Goal: Task Accomplishment & Management: Complete application form

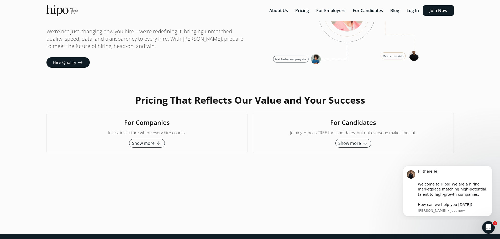
scroll to position [1225, 0]
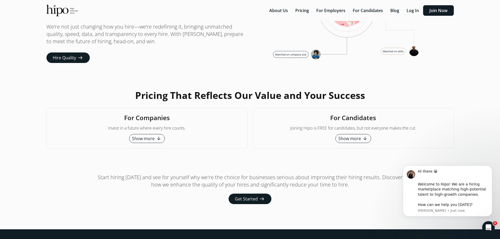
click at [352, 142] on span "Show more" at bounding box center [349, 138] width 23 height 6
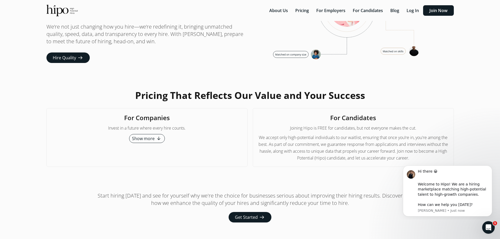
click at [245, 221] on span "Get Started" at bounding box center [246, 217] width 23 height 6
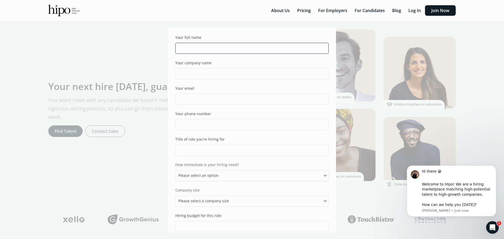
click at [188, 46] on input "text" at bounding box center [251, 48] width 153 height 11
type input "Erika Ayotte"
type input "erikaayotte@gmail.com"
type input "7047746311"
click at [193, 151] on input "text" at bounding box center [251, 150] width 153 height 11
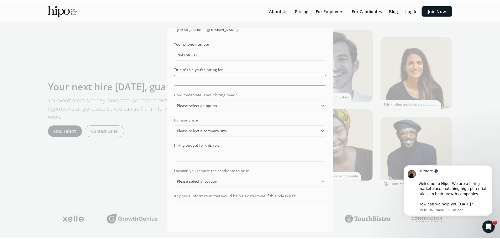
scroll to position [111, 0]
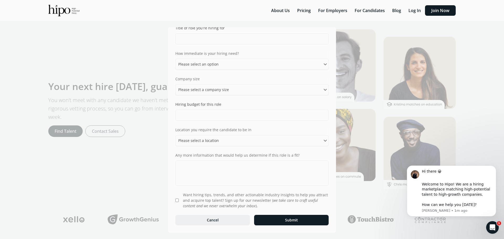
click at [214, 219] on button "Cancel" at bounding box center [212, 220] width 75 height 11
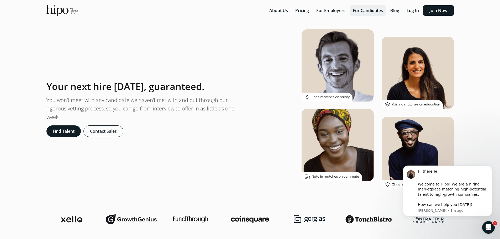
click at [376, 12] on button "For Candidates" at bounding box center [368, 10] width 36 height 11
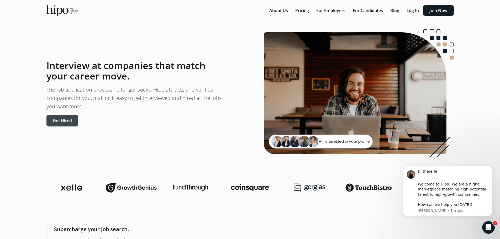
click at [56, 121] on button "Get Hired" at bounding box center [62, 121] width 32 height 12
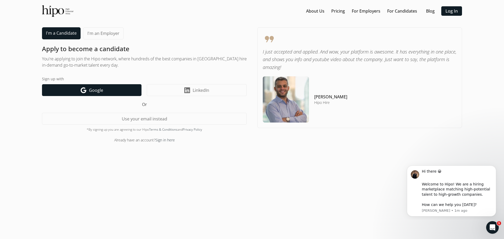
click at [94, 89] on span "Google" at bounding box center [96, 90] width 14 height 6
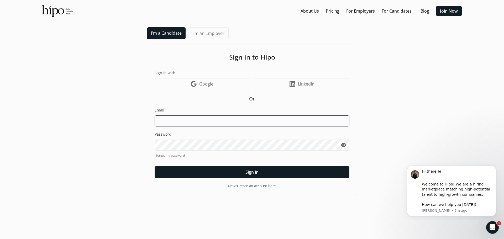
click at [184, 121] on input at bounding box center [252, 121] width 195 height 11
click at [263, 188] on link "Create an account here" at bounding box center [256, 186] width 39 height 5
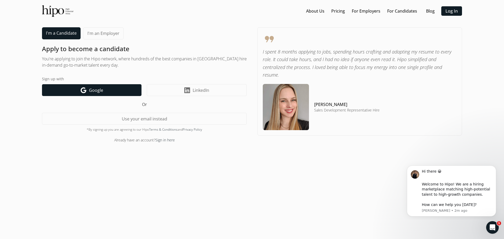
click at [104, 90] on link "Google icon Google" at bounding box center [92, 90] width 100 height 12
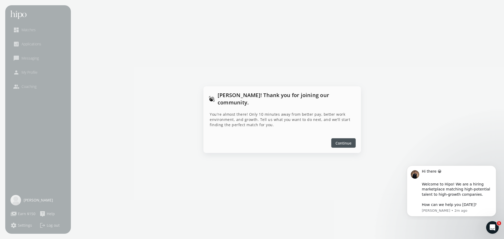
click at [343, 140] on span "Continue" at bounding box center [344, 143] width 16 height 6
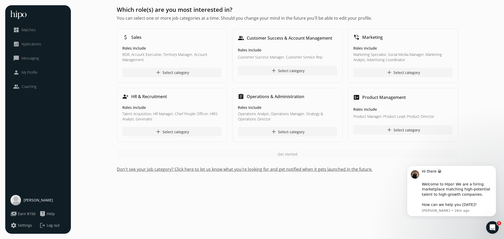
click at [32, 29] on span "Matches" at bounding box center [29, 29] width 14 height 5
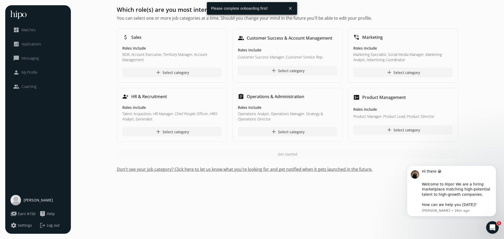
click at [26, 200] on span "[PERSON_NAME]" at bounding box center [38, 200] width 29 height 5
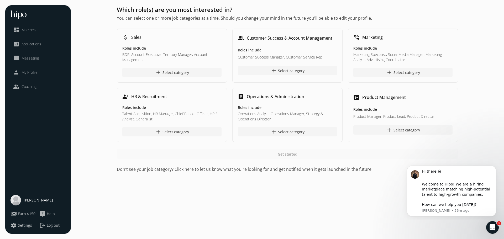
click at [33, 44] on span "Applications" at bounding box center [32, 43] width 20 height 5
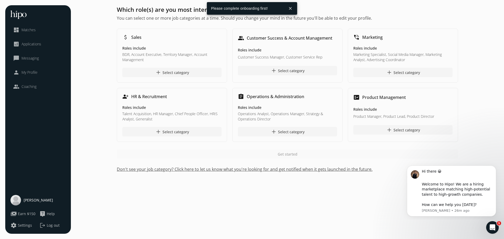
click at [24, 26] on li "dashboard Matches" at bounding box center [38, 30] width 55 height 12
click at [39, 29] on link "dashboard Matches" at bounding box center [38, 30] width 50 height 6
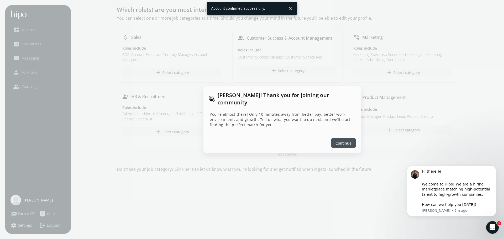
click at [346, 140] on span "Continue" at bounding box center [344, 143] width 16 height 6
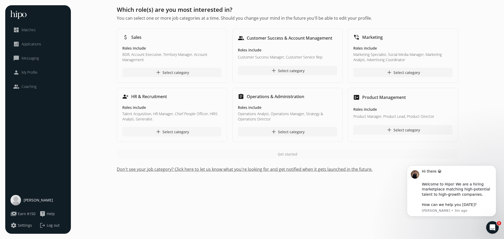
click at [174, 131] on div "add Select category" at bounding box center [172, 132] width 34 height 6
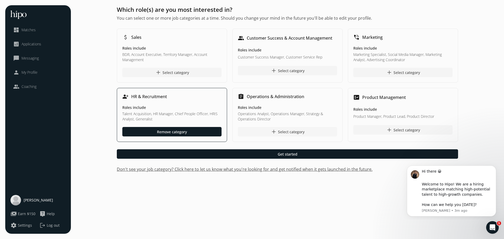
click at [289, 131] on div "add Select category" at bounding box center [288, 132] width 34 height 6
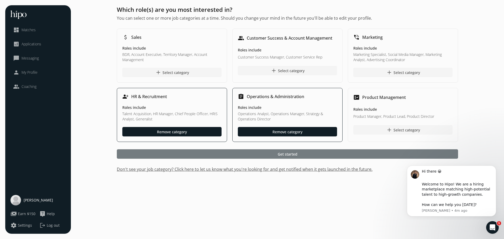
click at [301, 155] on div at bounding box center [287, 153] width 341 height 9
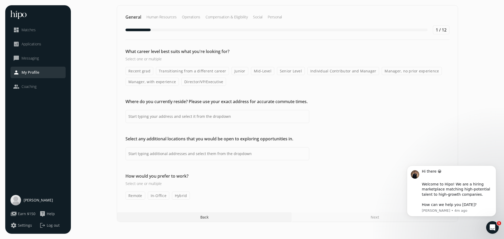
click at [260, 72] on label "Mid-Level" at bounding box center [262, 71] width 23 height 8
click at [0, 0] on input "Mid-Level" at bounding box center [0, 0] width 0 height 0
click at [174, 117] on input at bounding box center [217, 116] width 184 height 13
type input "[GEOGRAPHIC_DATA], [GEOGRAPHIC_DATA], [GEOGRAPHIC_DATA]"
click at [134, 197] on label "Remote" at bounding box center [135, 196] width 20 height 8
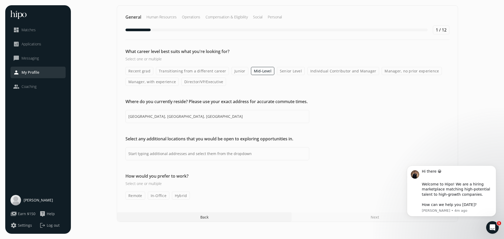
click at [0, 0] on input "Remote" at bounding box center [0, 0] width 0 height 0
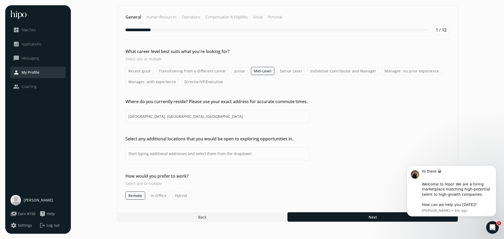
click at [181, 194] on label "Hybrid" at bounding box center [181, 196] width 18 height 8
click at [0, 0] on input "Hybrid" at bounding box center [0, 0] width 0 height 0
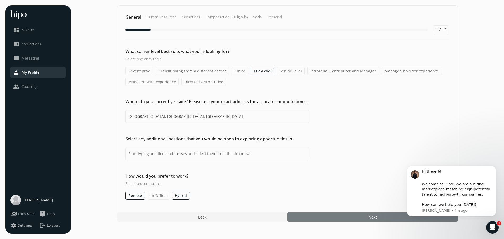
click at [352, 216] on div at bounding box center [372, 216] width 170 height 9
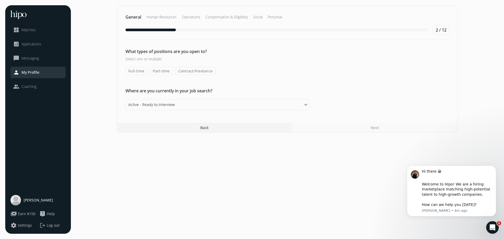
click at [131, 71] on label "Full-time" at bounding box center [136, 71] width 22 height 8
click at [0, 0] on input "Full-time" at bounding box center [0, 0] width 0 height 0
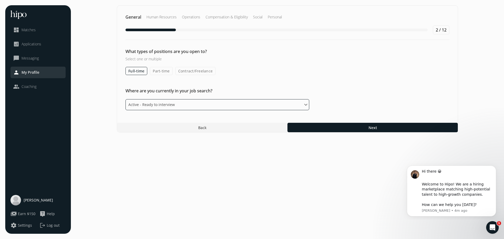
click at [157, 104] on select "Please select an option Active - Ready to interview Passive - Open to exploring…" at bounding box center [217, 104] width 184 height 11
click at [125, 99] on select "Please select an option Active - Ready to interview Passive - Open to exploring…" at bounding box center [217, 104] width 184 height 11
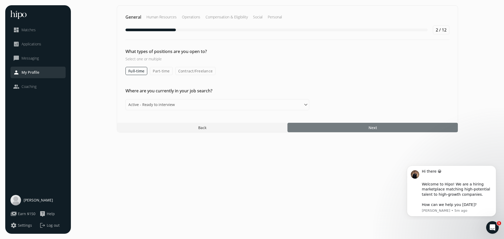
click at [374, 129] on span "Next" at bounding box center [373, 128] width 8 height 6
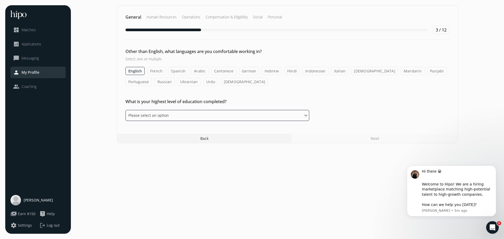
click at [143, 115] on select "Please select an option Some High School High School Diploma Some University or…" at bounding box center [217, 115] width 184 height 11
select select "master"
click at [125, 110] on select "Please select an option Some High School High School Diploma Some University or…" at bounding box center [217, 115] width 184 height 11
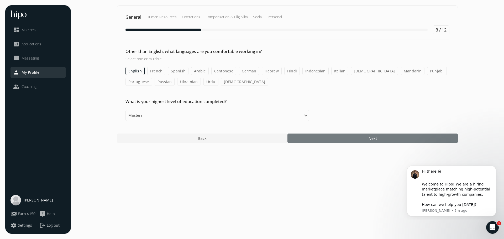
click at [387, 140] on div at bounding box center [372, 138] width 170 height 9
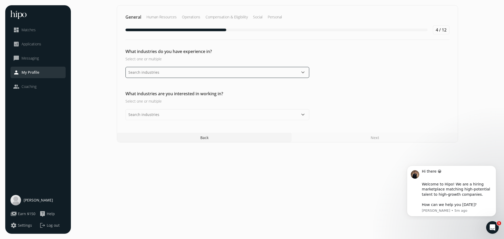
click at [166, 74] on input "text" at bounding box center [217, 72] width 184 height 11
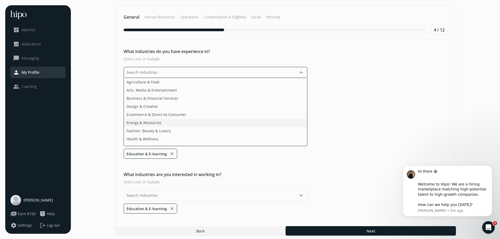
click at [161, 123] on li "Energy & Resources" at bounding box center [215, 123] width 183 height 8
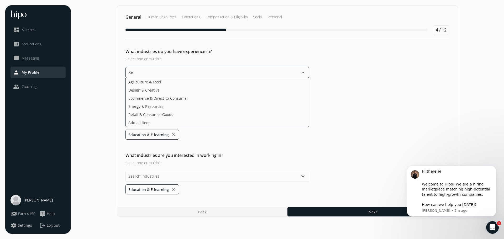
type input "R"
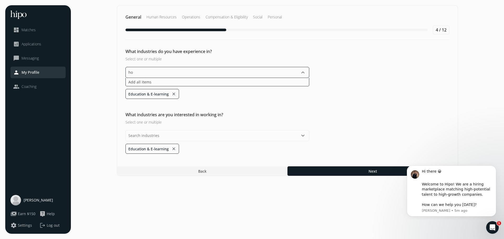
type input "h"
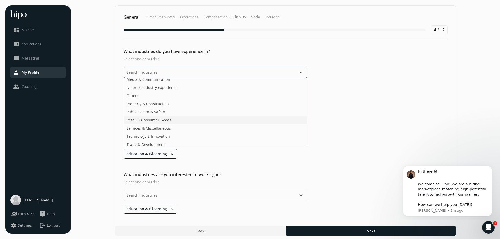
scroll to position [95, 0]
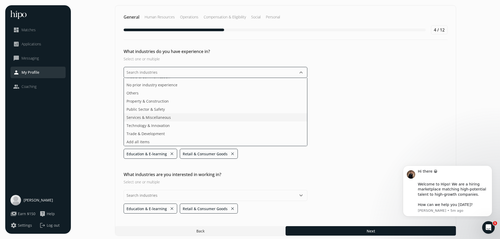
click at [161, 112] on ul "Agriculture & Food Arts, Media & Entertainment Business & Financial Services De…" at bounding box center [216, 112] width 184 height 68
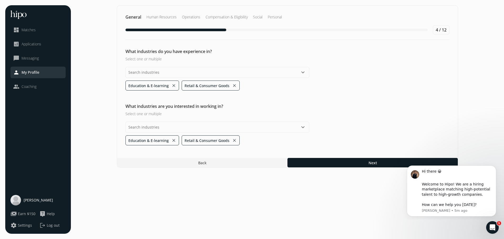
click at [288, 164] on div "General Human Resources Operations Compensation & Eligibility Social Personal 4…" at bounding box center [287, 86] width 341 height 163
click at [302, 127] on button "keyboard_arrow_down" at bounding box center [303, 127] width 6 height 6
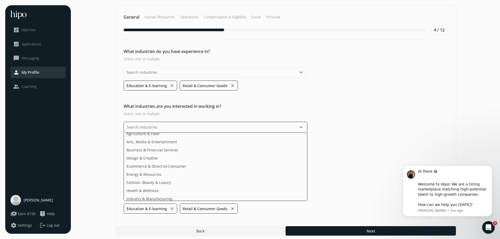
scroll to position [0, 0]
click at [138, 138] on span "Agriculture & Food" at bounding box center [143, 137] width 33 height 6
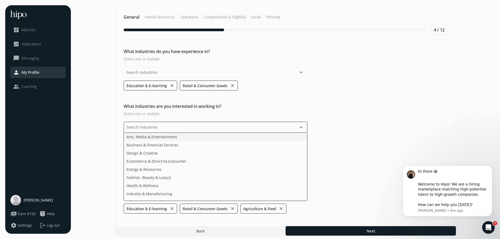
click at [162, 139] on span "Arts, Media & Entertainment" at bounding box center [152, 137] width 50 height 6
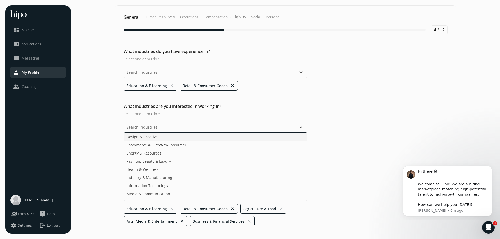
click at [161, 138] on li "Design & Creative" at bounding box center [215, 137] width 183 height 8
click at [142, 171] on span "Health & Wellness" at bounding box center [143, 170] width 32 height 6
click at [152, 176] on span "Information Technology" at bounding box center [148, 178] width 42 height 6
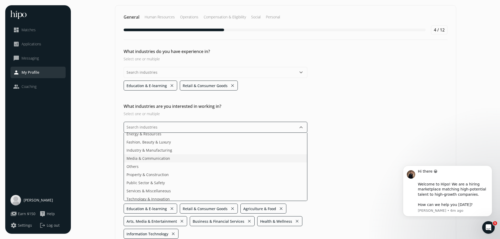
scroll to position [30, 0]
click at [147, 189] on ul "Design & Creative Ecommerce & Direct-to-Consumer Energy & Resources Fashion, Be…" at bounding box center [216, 167] width 184 height 68
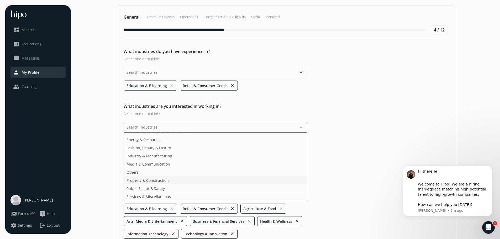
click at [150, 170] on ul "Design & Creative Ecommerce & Direct-to-Consumer Energy & Resources Fashion, Be…" at bounding box center [216, 167] width 184 height 68
click at [149, 162] on ul "Design & Creative Ecommerce & Direct-to-Consumer Energy & Resources Fashion, Be…" at bounding box center [216, 167] width 184 height 68
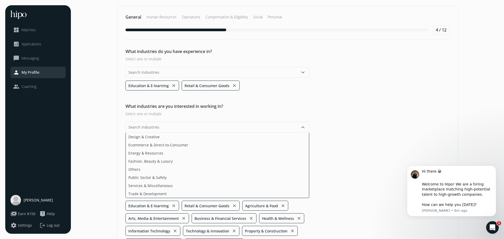
click at [380, 173] on div "What industries are you interested in working in? Select one or multiple keyboa…" at bounding box center [287, 175] width 341 height 145
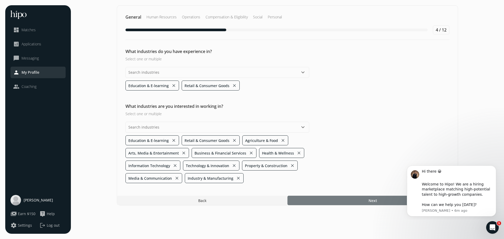
click at [356, 199] on div at bounding box center [372, 200] width 170 height 9
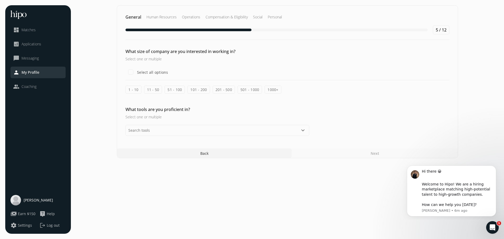
click at [221, 90] on label "201 - 500" at bounding box center [224, 90] width 22 height 8
click at [0, 0] on input "201 - 500" at bounding box center [0, 0] width 0 height 0
click at [248, 90] on label "501 - 1000" at bounding box center [250, 90] width 25 height 8
click at [0, 0] on input "501 - 1000" at bounding box center [0, 0] width 0 height 0
click at [195, 90] on label "101 - 200" at bounding box center [198, 90] width 22 height 8
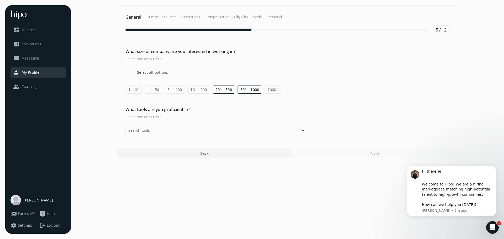
click at [0, 0] on input "101 - 200" at bounding box center [0, 0] width 0 height 0
click at [171, 88] on label "51 - 100" at bounding box center [175, 90] width 20 height 8
click at [0, 0] on input "51 - 100" at bounding box center [0, 0] width 0 height 0
click at [273, 88] on label "1000+" at bounding box center [273, 90] width 17 height 8
click at [0, 0] on input "1000+" at bounding box center [0, 0] width 0 height 0
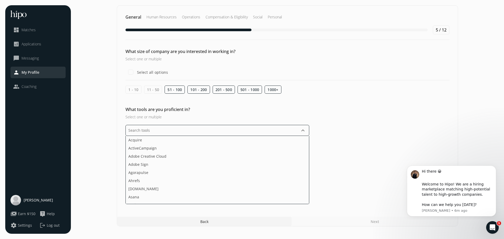
click at [177, 129] on input "text" at bounding box center [217, 130] width 184 height 11
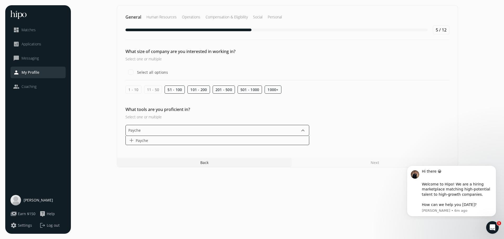
type input "Paychex"
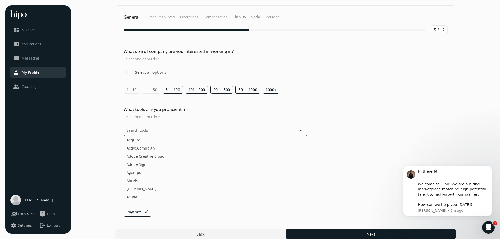
click at [153, 132] on input "text" at bounding box center [216, 130] width 184 height 11
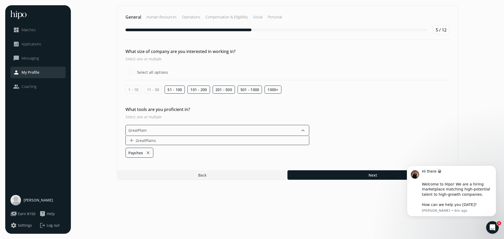
type input "GreatPlains"
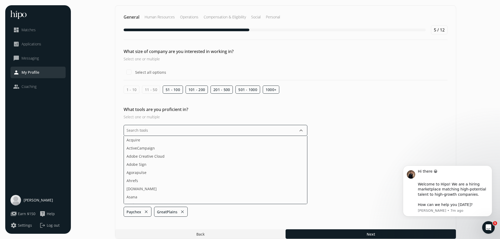
click at [142, 128] on input "text" at bounding box center [216, 130] width 184 height 11
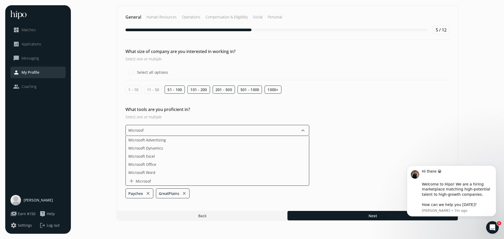
type input "Microsoft"
click at [149, 156] on span "Microsoft Excel" at bounding box center [141, 157] width 27 height 6
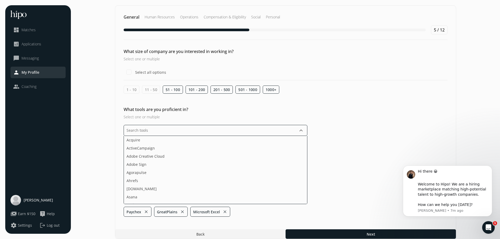
click at [149, 132] on input "text" at bounding box center [216, 130] width 184 height 11
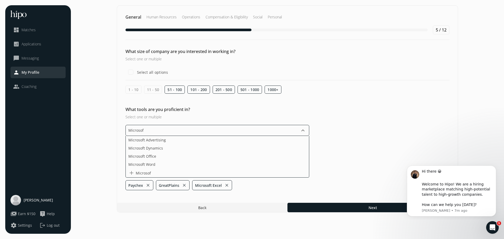
type input "Microsoft"
click at [144, 163] on span "Microsoft Word" at bounding box center [141, 165] width 27 height 6
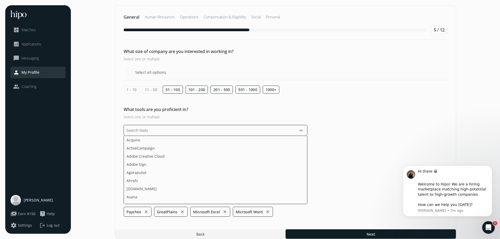
click at [155, 128] on input "text" at bounding box center [216, 130] width 184 height 11
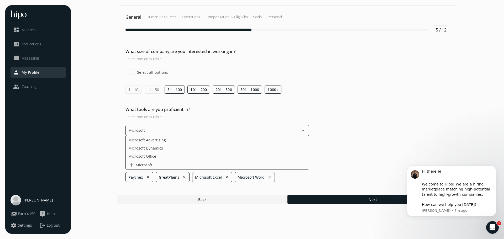
type input "Microsoft"
click at [146, 156] on span "Microsoft Office" at bounding box center [142, 157] width 28 height 6
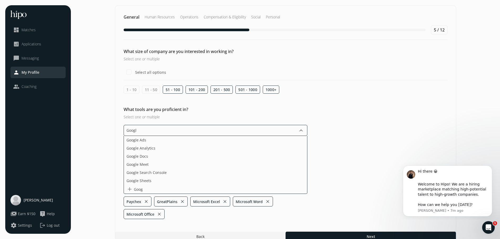
type input "Google"
click at [139, 157] on span "Google Docs" at bounding box center [138, 157] width 22 height 6
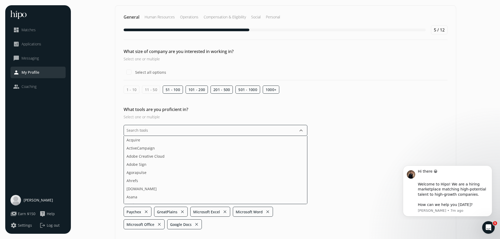
click at [150, 131] on input "text" at bounding box center [216, 130] width 184 height 11
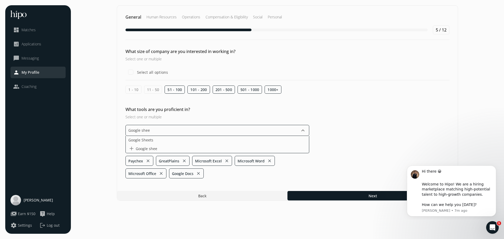
type input "Google sheet"
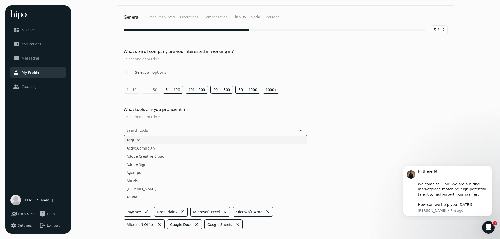
click at [147, 141] on li "Acquire" at bounding box center [215, 140] width 183 height 8
click at [153, 130] on input "text" at bounding box center [216, 130] width 184 height 11
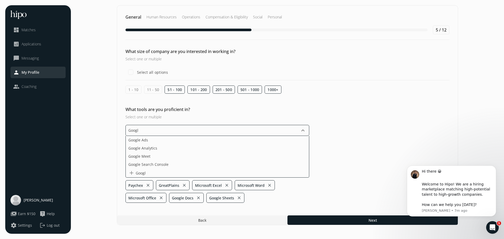
type input "Google"
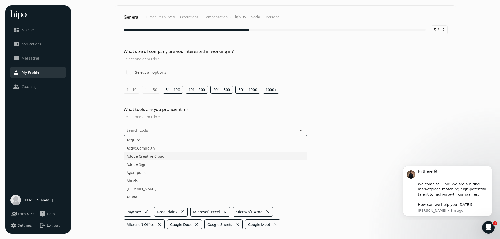
click at [141, 155] on span "Adobe Creative Cloud" at bounding box center [146, 157] width 38 height 6
click at [139, 132] on input "text" at bounding box center [216, 130] width 184 height 11
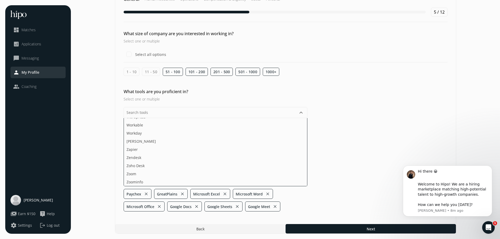
click at [349, 143] on div "What tools are you proficient in? Select one or multiple keyboard_arrow_down Ac…" at bounding box center [285, 149] width 341 height 123
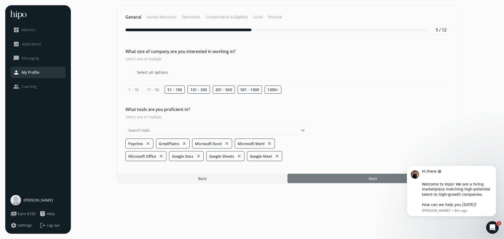
click at [340, 179] on div at bounding box center [372, 178] width 170 height 9
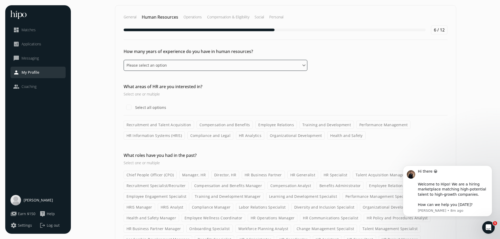
click at [165, 61] on select "Please select an option 0 - 1 years 2 - 3 years 4 - 5 years 6 - 8 years 9+ years" at bounding box center [216, 65] width 184 height 11
select select "six_eight_years"
click at [124, 60] on select "Please select an option 0 - 1 years 2 - 3 years 4 - 5 years 6 - 8 years 9+ years" at bounding box center [216, 65] width 184 height 11
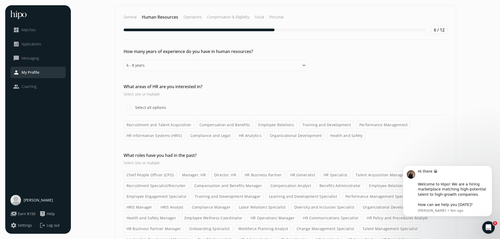
click at [227, 125] on label "Compensation and Benefits" at bounding box center [225, 125] width 56 height 8
click at [0, 0] on input "Compensation and Benefits" at bounding box center [0, 0] width 0 height 0
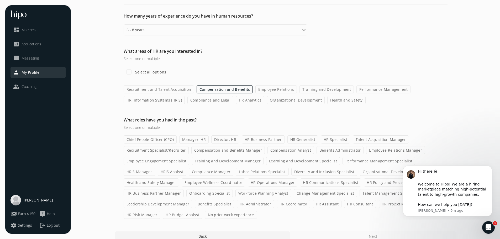
scroll to position [43, 0]
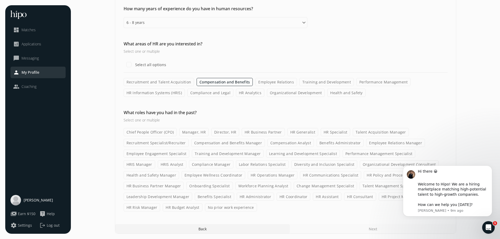
click at [209, 187] on label "Onboarding Specialist" at bounding box center [209, 186] width 46 height 8
click at [0, 0] on input "Onboarding Specialist" at bounding box center [0, 0] width 0 height 0
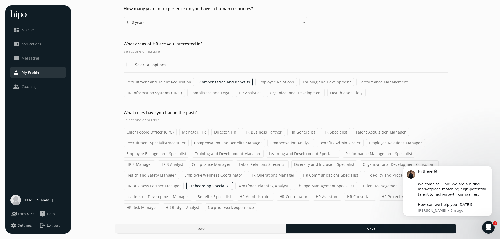
click at [219, 197] on label "Benefits Specialist" at bounding box center [214, 197] width 39 height 8
click at [0, 0] on input "Benefits Specialist" at bounding box center [0, 0] width 0 height 0
click at [337, 132] on label "HR Specialist" at bounding box center [335, 132] width 29 height 8
click at [0, 0] on input "HR Specialist" at bounding box center [0, 0] width 0 height 0
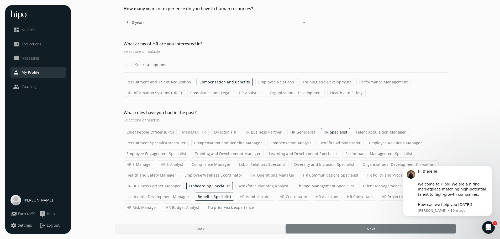
click at [364, 229] on div at bounding box center [371, 228] width 170 height 9
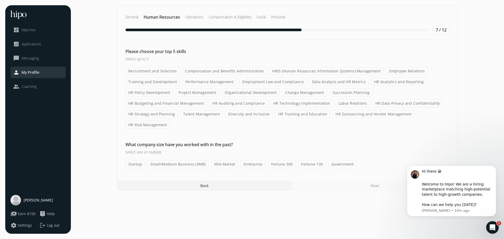
click at [181, 160] on label "Small/Medium Business (SMB)" at bounding box center [178, 164] width 61 height 8
click at [0, 0] on input "Small/Medium Business (SMB)" at bounding box center [0, 0] width 0 height 0
click at [395, 70] on label "Employee Relations" at bounding box center [406, 71] width 41 height 8
click at [0, 0] on input "Employee Relations" at bounding box center [0, 0] width 0 height 0
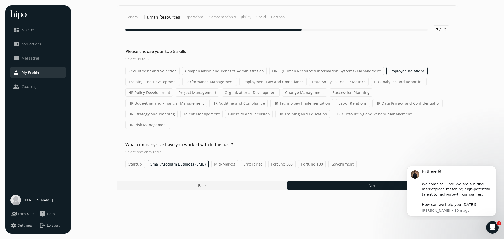
click at [239, 69] on label "Compensation and Benefits Administration" at bounding box center [224, 71] width 85 height 8
click at [0, 0] on input "Compensation and Benefits Administration" at bounding box center [0, 0] width 0 height 0
click at [373, 103] on label "HR Data Privacy and Confidentiality" at bounding box center [408, 103] width 70 height 8
click at [0, 0] on input "HR Data Privacy and Confidentiality" at bounding box center [0, 0] width 0 height 0
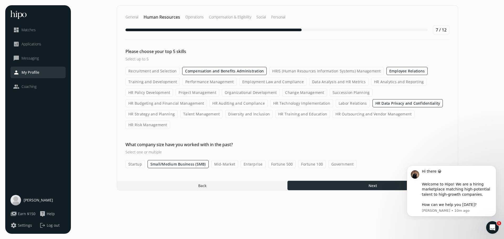
click at [366, 181] on div at bounding box center [372, 185] width 170 height 9
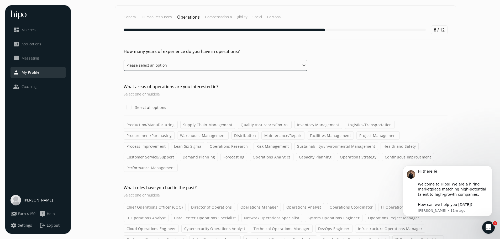
click at [164, 65] on select "Please select an option 0 - 1 years 2 - 3 years 4 - 5 years 6 - 8 years 9+ years" at bounding box center [216, 65] width 184 height 11
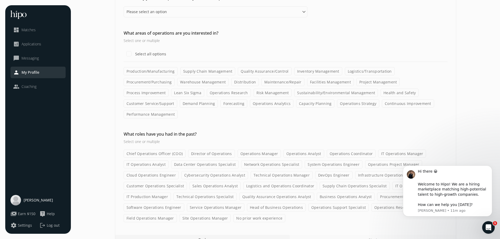
click at [193, 235] on div at bounding box center [202, 239] width 175 height 9
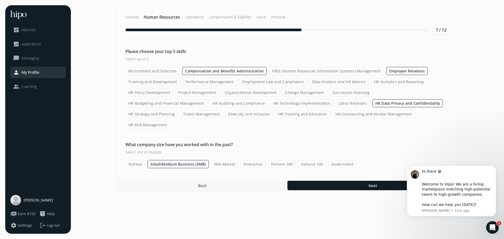
click at [194, 181] on div at bounding box center [202, 185] width 170 height 9
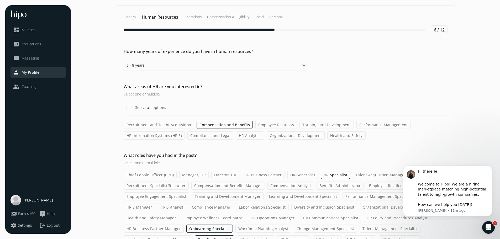
scroll to position [43, 0]
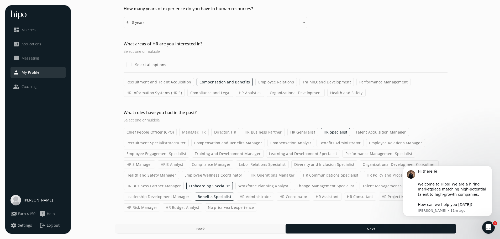
click at [194, 231] on div at bounding box center [200, 228] width 170 height 9
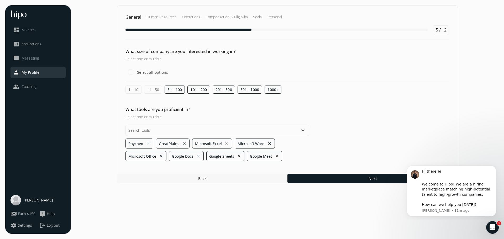
click at [206, 179] on span "Back" at bounding box center [202, 179] width 8 height 6
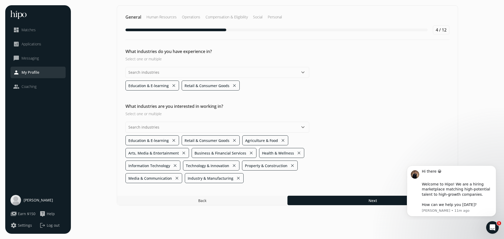
click at [192, 202] on div at bounding box center [202, 200] width 170 height 9
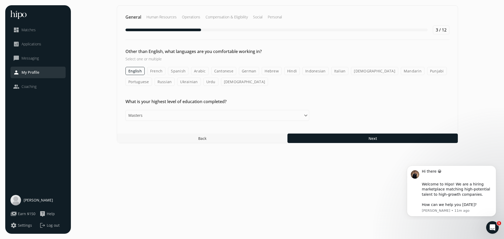
click at [195, 139] on div at bounding box center [202, 138] width 170 height 9
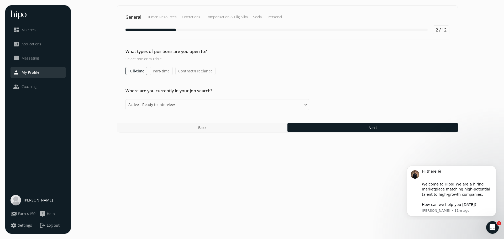
click at [186, 127] on div at bounding box center [202, 127] width 170 height 9
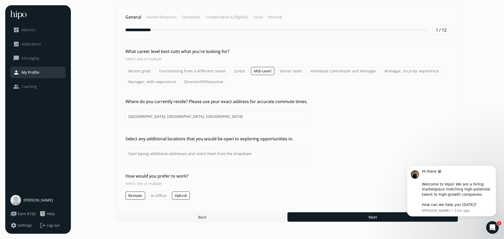
click at [193, 217] on div at bounding box center [202, 216] width 170 height 9
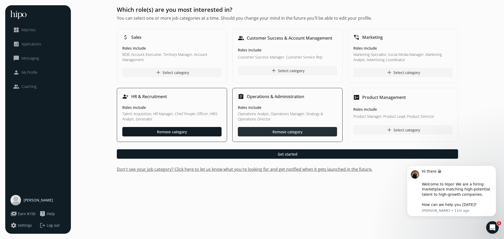
click at [291, 130] on div "Remove category" at bounding box center [288, 132] width 30 height 6
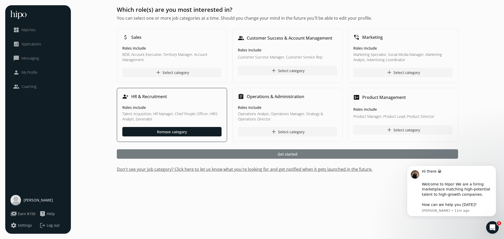
click at [283, 153] on span "Get started" at bounding box center [288, 154] width 20 height 6
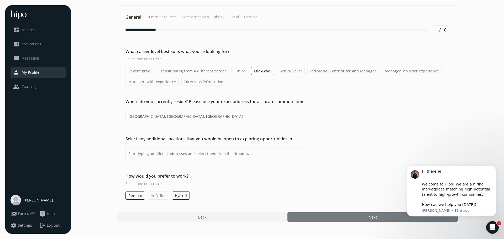
click at [365, 218] on div at bounding box center [372, 216] width 170 height 9
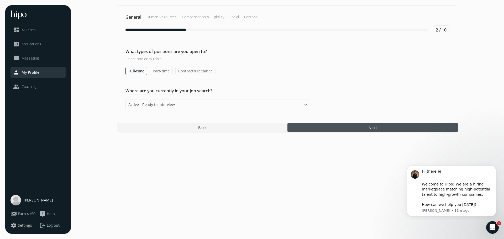
click at [354, 129] on div at bounding box center [372, 127] width 170 height 9
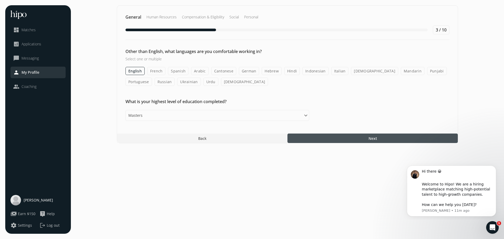
click at [355, 141] on div at bounding box center [372, 138] width 170 height 9
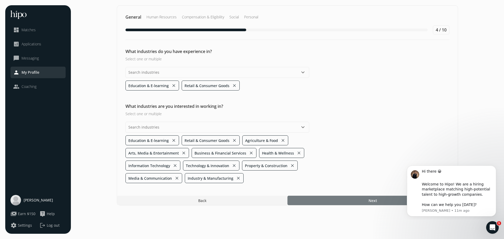
click at [380, 204] on div at bounding box center [372, 200] width 170 height 9
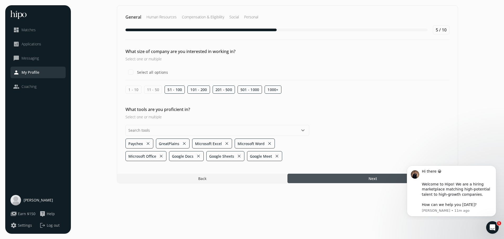
click at [365, 178] on div at bounding box center [372, 178] width 170 height 9
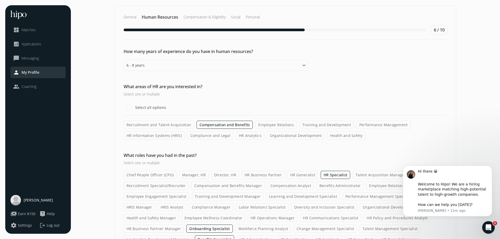
scroll to position [43, 0]
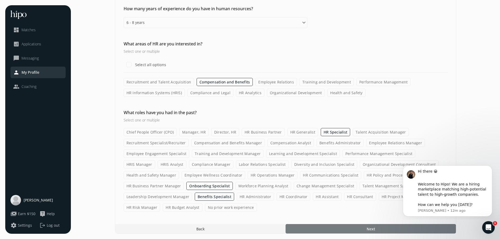
click at [353, 229] on div at bounding box center [371, 228] width 170 height 9
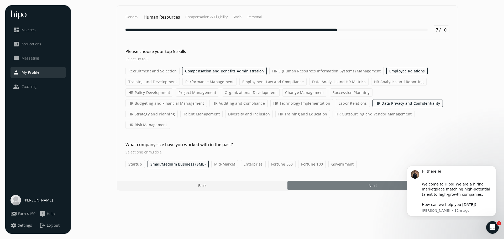
click at [358, 181] on div at bounding box center [372, 185] width 170 height 9
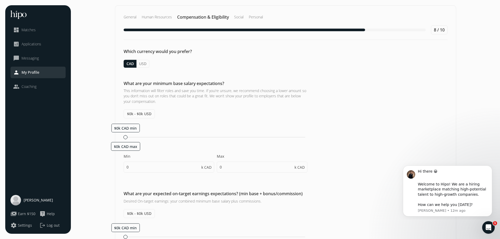
click at [142, 62] on button "USD" at bounding box center [143, 64] width 13 height 8
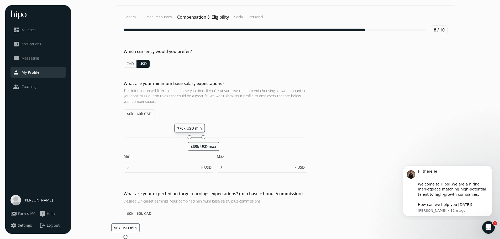
drag, startPoint x: 130, startPoint y: 128, endPoint x: 189, endPoint y: 135, distance: 59.8
click at [189, 135] on div "$70k USD min" at bounding box center [190, 137] width 4 height 4
type input "70"
type input "85"
type input "70"
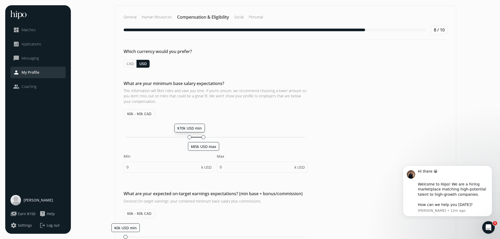
type input "75"
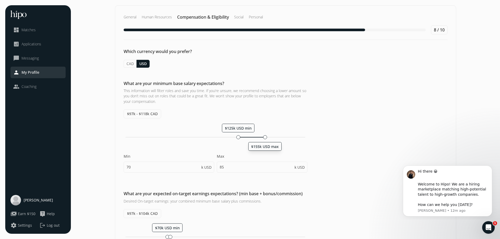
drag, startPoint x: 203, startPoint y: 146, endPoint x: 266, endPoint y: 144, distance: 63.3
click at [266, 144] on div "$155k USD max" at bounding box center [264, 146] width 33 height 9
type input "125"
type input "155"
type input "125"
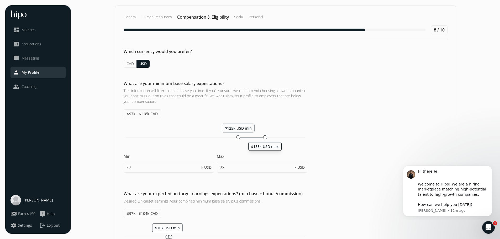
type input "130"
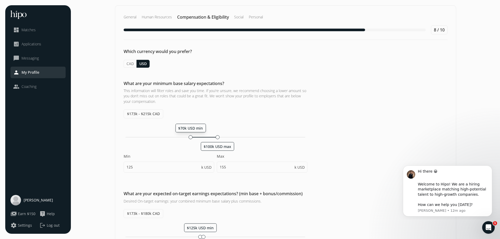
drag, startPoint x: 237, startPoint y: 138, endPoint x: 190, endPoint y: 137, distance: 46.5
click at [190, 137] on div at bounding box center [191, 137] width 4 height 4
type input "70"
type input "100"
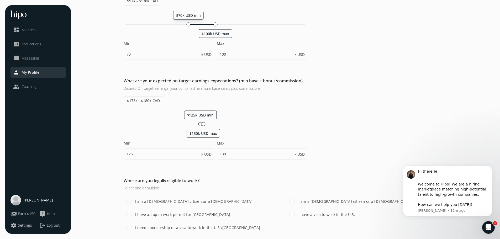
scroll to position [123, 0]
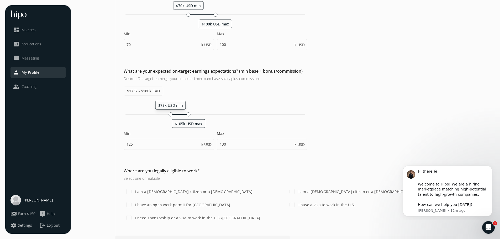
drag, startPoint x: 191, startPoint y: 107, endPoint x: 170, endPoint y: 108, distance: 21.3
click at [170, 108] on div "$75k USD min" at bounding box center [170, 105] width 30 height 9
type input "75"
type input "105"
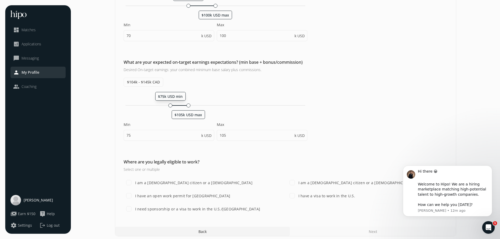
scroll to position [134, 0]
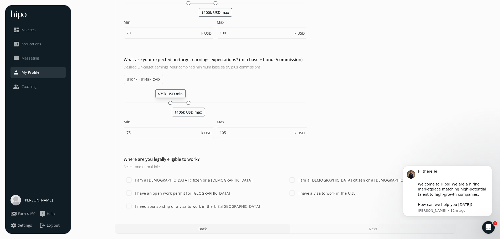
click at [330, 179] on label "I am a U.S. citizen or a lawful permanent resident" at bounding box center [356, 180] width 118 height 6
click at [297, 179] on input "I am a U.S. citizen or a lawful permanent resident" at bounding box center [292, 180] width 11 height 11
checkbox input "true"
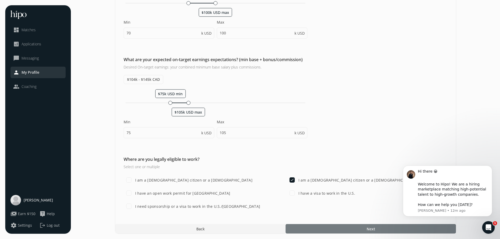
click at [369, 230] on span "Next" at bounding box center [371, 229] width 8 height 6
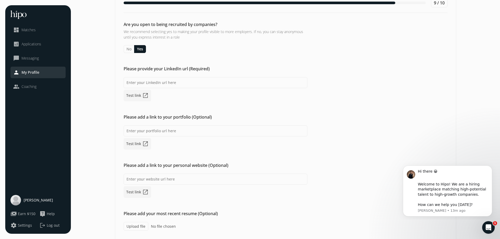
scroll to position [46, 0]
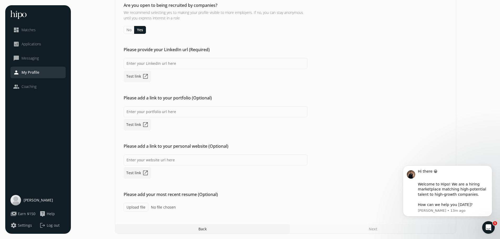
click at [132, 208] on label "Upload file" at bounding box center [136, 207] width 25 height 9
type input "C:\fakepath\Erika Ayotte Resume.docx.pdf"
click at [381, 230] on div "Next" at bounding box center [373, 228] width 166 height 9
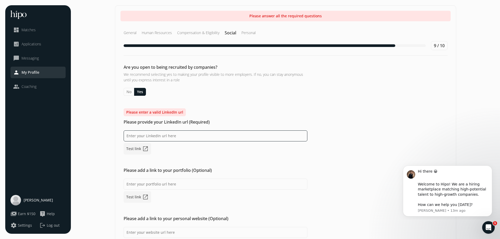
click at [160, 135] on input at bounding box center [216, 135] width 184 height 11
paste input "www.linkedin.com/in/eayotte"
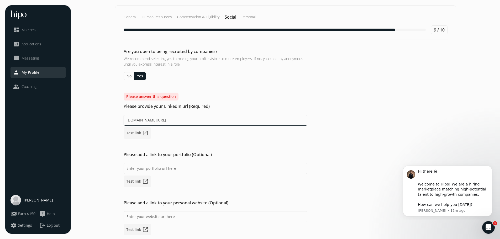
type input "www.linkedin.com/in/eayotte"
click at [140, 132] on link "Test link open_in_new" at bounding box center [138, 133] width 28 height 12
click at [138, 74] on button "Yes" at bounding box center [140, 76] width 12 height 8
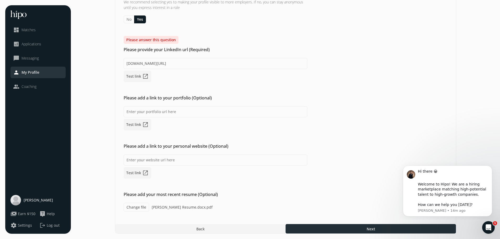
click at [370, 229] on span "Next" at bounding box center [371, 229] width 8 height 6
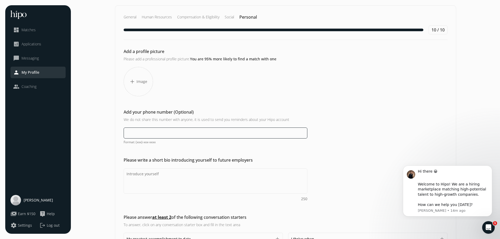
click at [142, 130] on input at bounding box center [216, 133] width 184 height 11
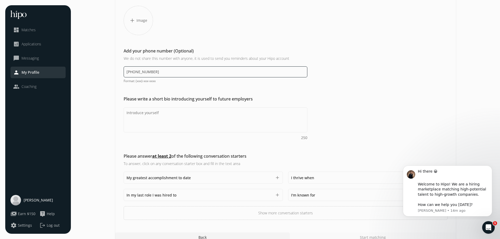
scroll to position [70, 0]
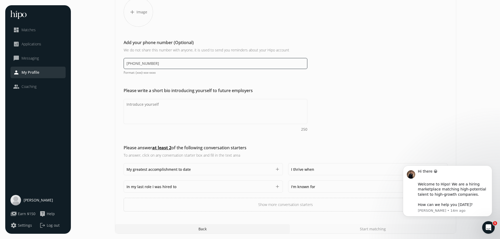
type input "(704) 774-6311"
click at [303, 187] on span "I'm known for" at bounding box center [303, 186] width 24 height 5
click at [295, 197] on textarea "Do you feel like we missed asking any questions that would improve your profile…" at bounding box center [368, 204] width 154 height 25
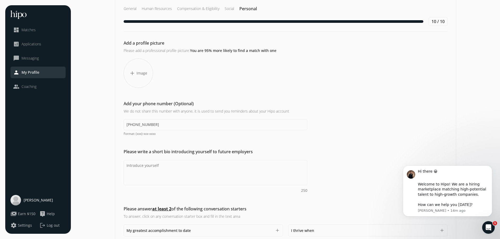
click at [134, 72] on span "add" at bounding box center [132, 73] width 6 height 6
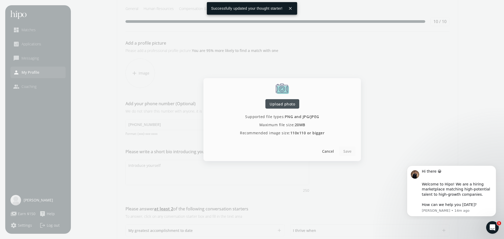
click at [279, 102] on span "Upload photo" at bounding box center [282, 104] width 25 height 6
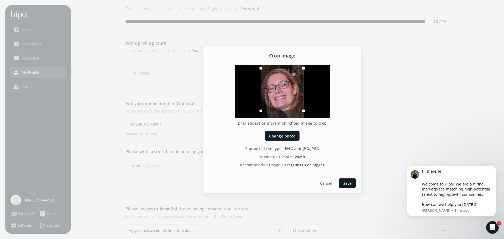
drag, startPoint x: 281, startPoint y: 81, endPoint x: 275, endPoint y: 74, distance: 8.7
click at [275, 74] on div at bounding box center [282, 89] width 43 height 43
click at [344, 184] on span "Save" at bounding box center [347, 183] width 8 height 6
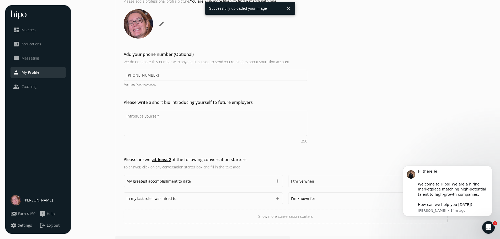
scroll to position [70, 0]
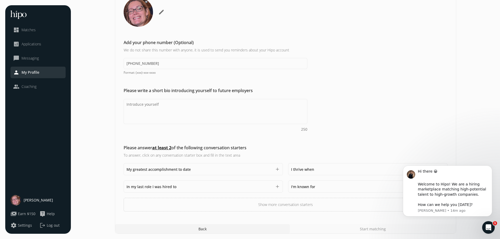
click at [300, 186] on span "I'm known for" at bounding box center [303, 186] width 24 height 5
click at [294, 198] on textarea "Do you feel like we missed asking any questions that would improve your profile…" at bounding box center [368, 204] width 154 height 25
type textarea "b"
type textarea "being easy to speak with and quick to always help. I work hard a"
click at [488, 225] on icon "Open Intercom Messenger" at bounding box center [488, 227] width 4 height 4
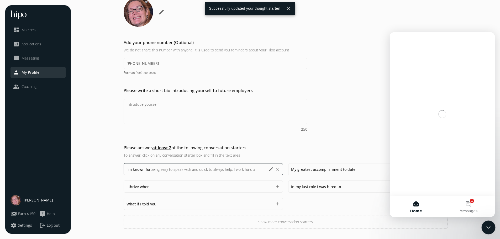
scroll to position [0, 0]
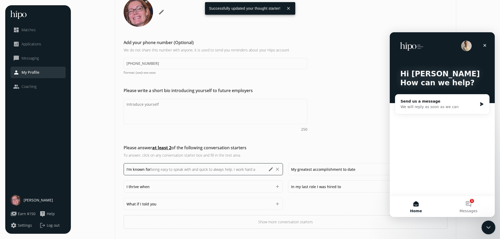
click at [488, 227] on icon "Close Intercom Messenger" at bounding box center [488, 227] width 4 height 2
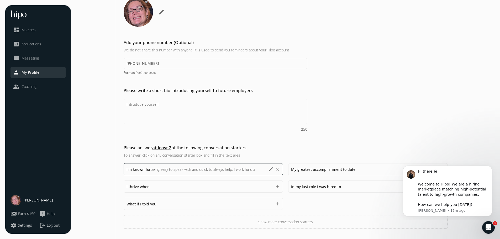
click at [270, 168] on button "edit" at bounding box center [270, 169] width 5 height 5
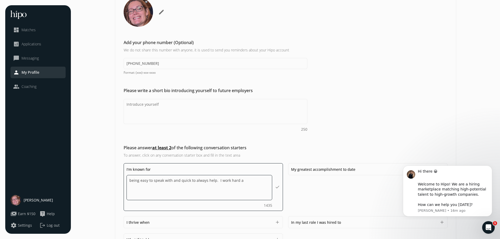
click at [242, 181] on textarea "being easy to speak with and quick to always help. I work hard a" at bounding box center [200, 187] width 146 height 25
type textarea "being easy to work with and quick to always help. I truly care about helping pe…"
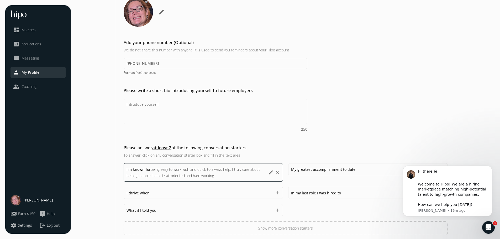
click at [284, 150] on h2 "Please answer at least 2 of the following conversation starters" at bounding box center [216, 148] width 184 height 6
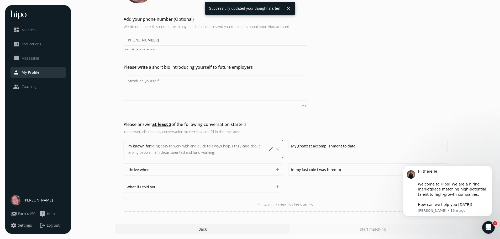
scroll to position [93, 0]
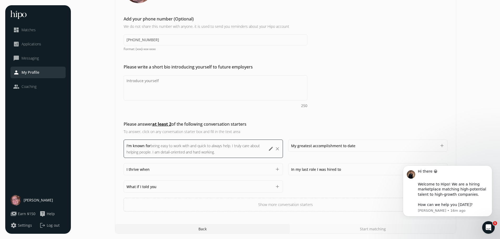
click at [299, 169] on span "In my last role I was hired to" at bounding box center [316, 169] width 50 height 5
click at [296, 181] on textarea "Do you feel like we missed asking any questions that would improve your profile…" at bounding box center [368, 187] width 154 height 25
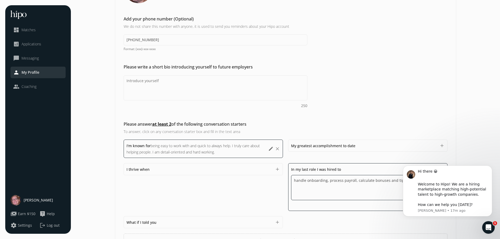
click at [327, 182] on textarea "handle onboarding, process payroll, calculate bonuses and tips. As well" at bounding box center [364, 187] width 146 height 25
click at [390, 191] on textarea "handle onboarding, including E-verify, process payroll, calculate bonuses and t…" at bounding box center [364, 187] width 146 height 25
drag, startPoint x: 370, startPoint y: 199, endPoint x: 352, endPoint y: 197, distance: 17.9
click at [352, 197] on textarea "handle onboarding, including E-verify, process payroll, calculate bonuses and t…" at bounding box center [364, 188] width 146 height 26
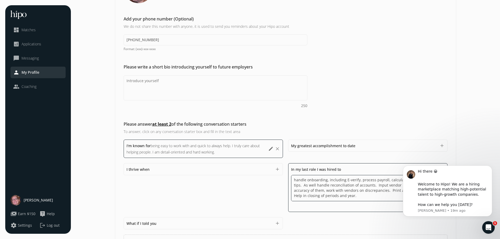
type textarea "handle onboarding, including E-verify, process payroll, calculate bonuses and t…"
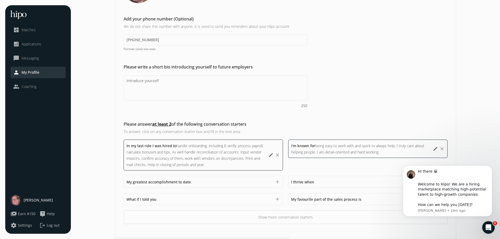
click at [338, 220] on div "In my last role I was hired to handle onboarding, including E-verify, process p…" at bounding box center [286, 182] width 324 height 85
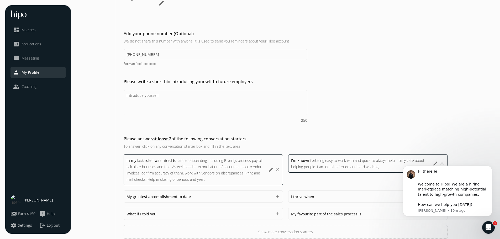
scroll to position [106, 0]
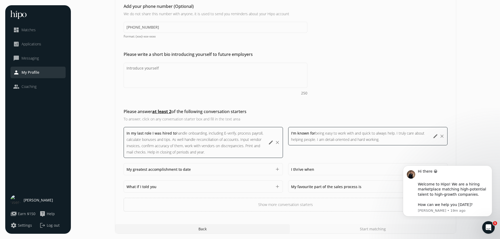
click at [371, 230] on div "Start matching" at bounding box center [373, 228] width 166 height 9
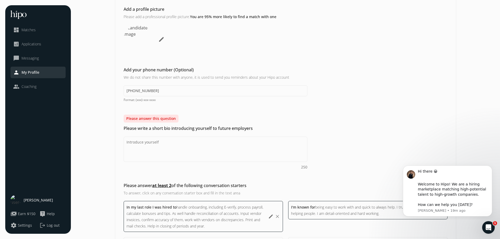
scroll to position [123, 0]
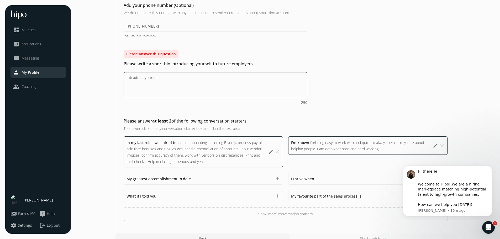
click at [131, 78] on textarea "Do you feel like we missed asking any questions that would improve your profile…" at bounding box center [216, 84] width 184 height 25
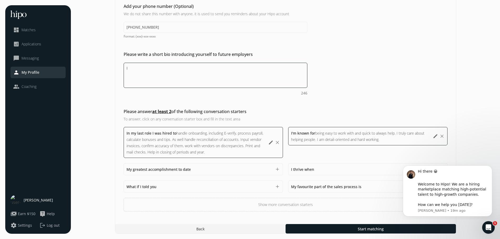
type textarea "I"
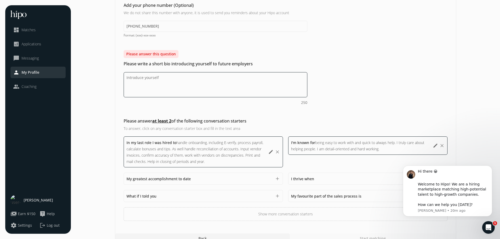
click at [141, 76] on textarea "Do you feel like we missed asking any questions that would improve your profile…" at bounding box center [216, 84] width 184 height 25
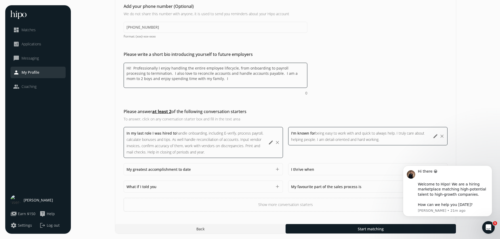
drag, startPoint x: 261, startPoint y: 76, endPoint x: 132, endPoint y: 70, distance: 128.7
click at [132, 70] on textarea "Hi! Professionally I enjoy handling the entire employee lifecycle, from onboard…" at bounding box center [216, 75] width 184 height 25
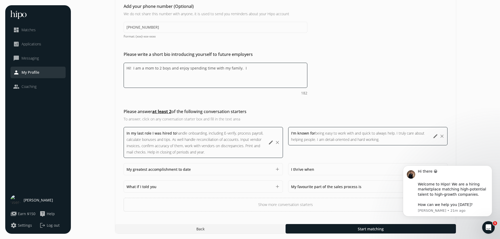
click at [258, 67] on textarea "Hi! I am a mom to 2 boys and enjoy spending time with my family. I" at bounding box center [216, 75] width 184 height 25
paste textarea "Professionally I enjoy handling the entire employee lifecycle, from onboarding …"
drag, startPoint x: 185, startPoint y: 79, endPoint x: 265, endPoint y: 72, distance: 80.6
click at [265, 72] on textarea "Hi! I am a mom to 2 boys and enjoy spending time with my family. In my free tim…" at bounding box center [216, 75] width 184 height 25
click at [204, 79] on textarea "Hi! I am a mom to 2 boys and enjoy spending time with my family. In my free tim…" at bounding box center [216, 75] width 184 height 25
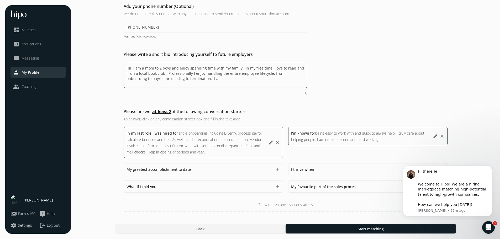
drag, startPoint x: 199, startPoint y: 79, endPoint x: 266, endPoint y: 76, distance: 67.3
click at [266, 76] on textarea "Hi! I am a mom to 2 boys and enjoy spending time with my family. In my free tim…" at bounding box center [216, 75] width 184 height 25
paste textarea "I also love to reconcile accounts and handle accounts payab"
click at [165, 75] on textarea "Hi! I am a mom to 2 boys and enjoy spending time with my family. In my free tim…" at bounding box center [216, 75] width 184 height 25
drag, startPoint x: 208, startPoint y: 81, endPoint x: 165, endPoint y: 75, distance: 42.8
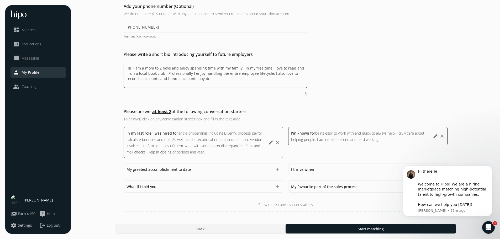
click at [165, 75] on textarea "Hi! I am a mom to 2 boys and enjoy spending time with my family. In my free tim…" at bounding box center [216, 75] width 184 height 25
click at [199, 73] on textarea "Hi! I am a mom to 2 boys and enjoy spending time with my family. In my free tim…" at bounding box center [216, 75] width 184 height 25
click at [170, 74] on textarea "Hi! I am a mom to 2 boys and enjoy spending time with my family. In my free tim…" at bounding box center [216, 75] width 184 height 25
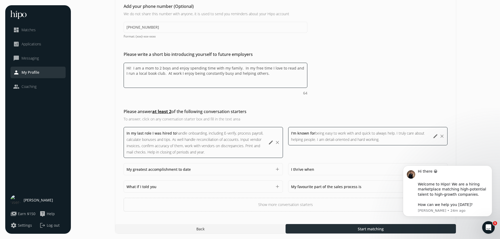
type textarea "Hi! I am a mom to 2 boys and enjoy spending time with my family. In my free tim…"
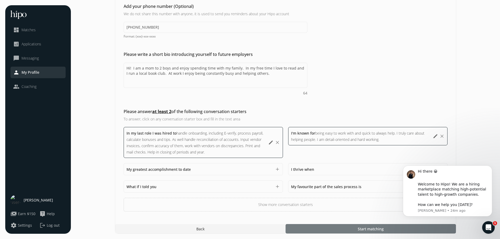
click at [374, 229] on span "Start matching" at bounding box center [371, 229] width 26 height 6
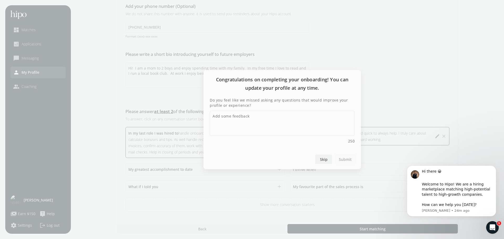
click at [325, 160] on span "Skip" at bounding box center [324, 159] width 8 height 6
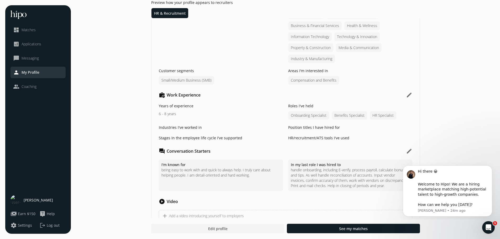
scroll to position [245, 0]
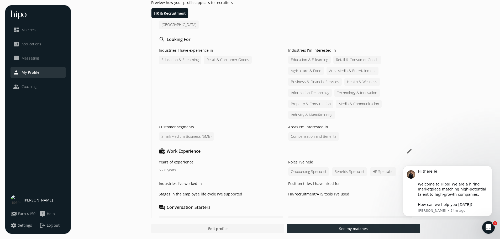
click at [343, 227] on span "See my matches" at bounding box center [353, 229] width 29 height 6
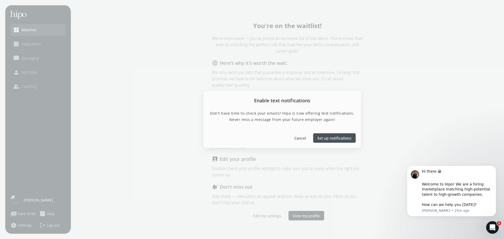
click at [299, 139] on span "Cancel" at bounding box center [300, 138] width 12 height 6
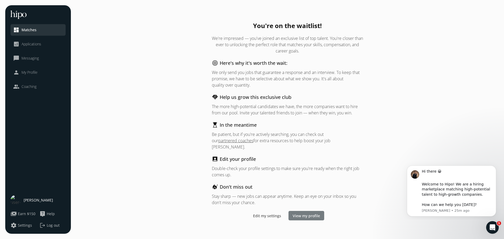
click at [307, 213] on span "View my profile" at bounding box center [306, 216] width 27 height 6
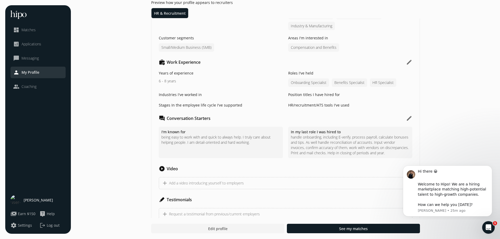
scroll to position [340, 0]
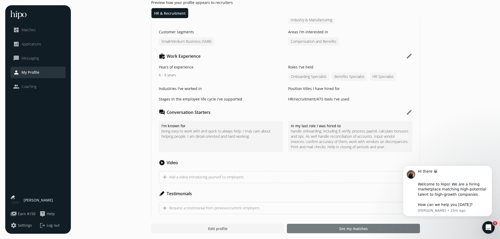
click at [357, 229] on span "See my matches" at bounding box center [353, 229] width 29 height 6
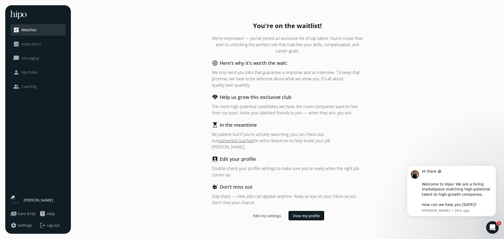
click at [33, 45] on span "Applications" at bounding box center [32, 43] width 20 height 5
